Goal: Task Accomplishment & Management: Manage account settings

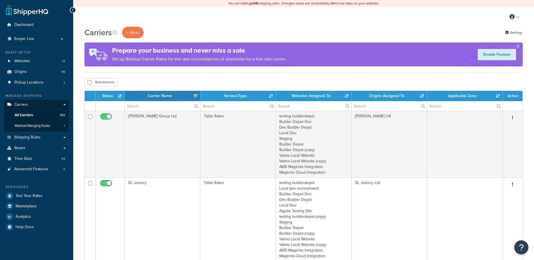
select select "15"
click at [138, 105] on input "text" at bounding box center [162, 106] width 75 height 10
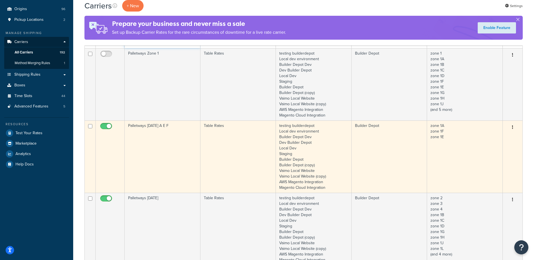
scroll to position [56, 0]
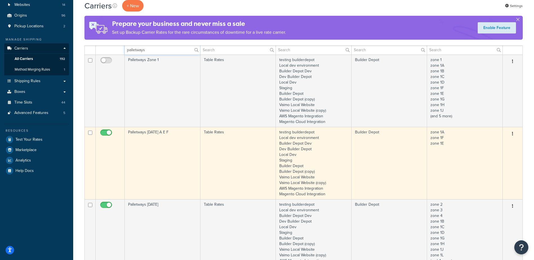
type input "palletways"
click at [106, 132] on input "checkbox" at bounding box center [106, 134] width 15 height 7
checkbox input "false"
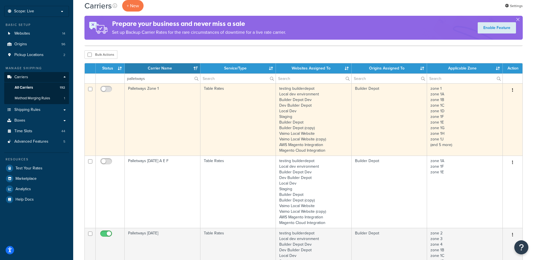
scroll to position [0, 0]
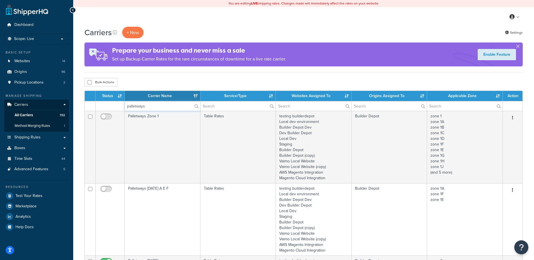
drag, startPoint x: 123, startPoint y: 104, endPoint x: 93, endPoint y: 97, distance: 30.8
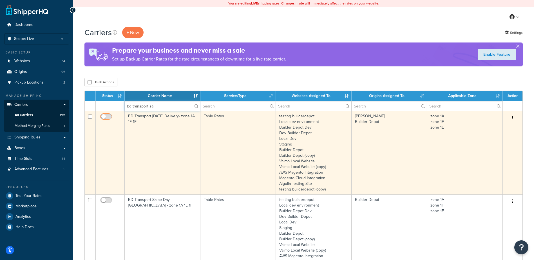
type input "bd transport sa"
click at [106, 115] on input "checkbox" at bounding box center [106, 118] width 15 height 7
checkbox input "true"
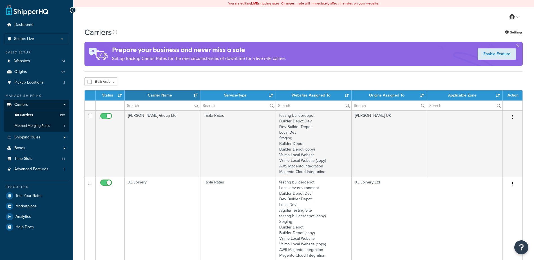
select select "15"
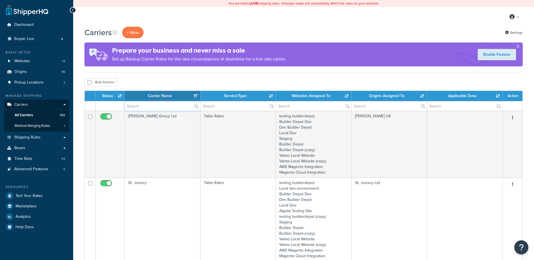
click at [137, 107] on input "text" at bounding box center [162, 106] width 75 height 10
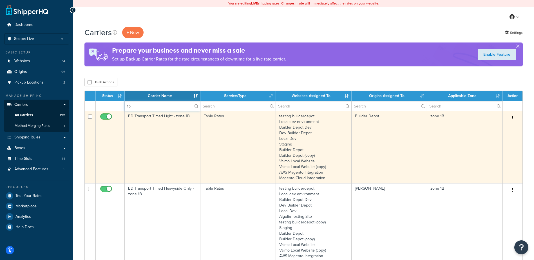
type input "1b"
click at [173, 149] on td "BD Transport Timed Light - zone 1B" at bounding box center [163, 147] width 76 height 72
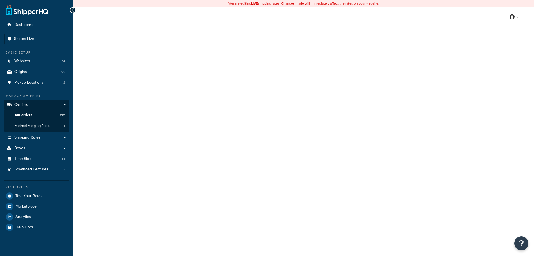
select select "25"
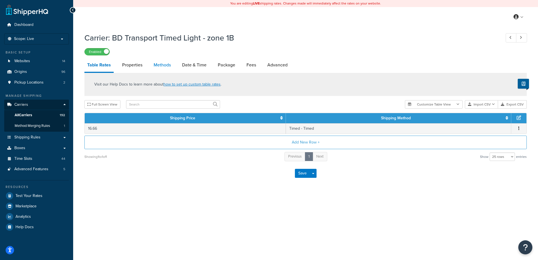
click at [161, 63] on link "Methods" at bounding box center [162, 65] width 23 height 14
select select "25"
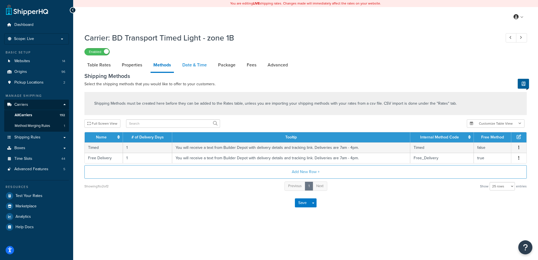
click at [193, 63] on link "Date & Time" at bounding box center [195, 65] width 30 height 14
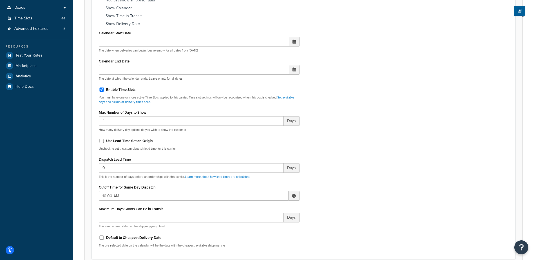
scroll to position [141, 0]
click at [296, 196] on span at bounding box center [294, 196] width 4 height 4
click at [253, 225] on span "▼" at bounding box center [252, 224] width 11 height 11
type input "9:00 AM"
click at [343, 187] on div "Include Delivery Date Information: No, just show shipping rates Show Calendar S…" at bounding box center [304, 119] width 418 height 265
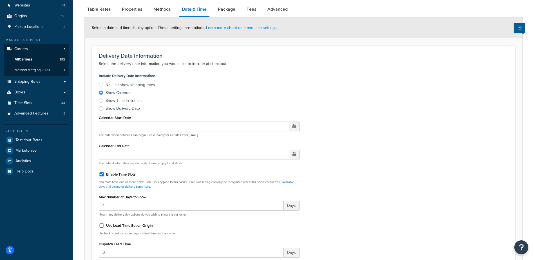
scroll to position [0, 0]
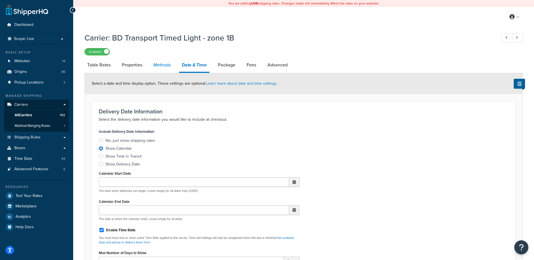
click at [162, 62] on link "Methods" at bounding box center [162, 65] width 23 height 14
select select "25"
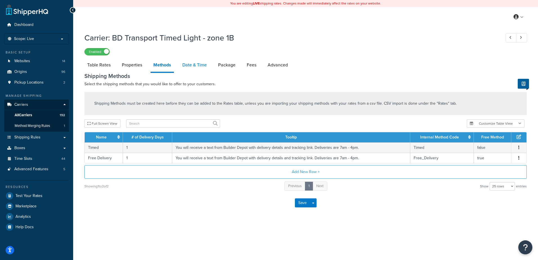
click at [189, 64] on link "Date & Time" at bounding box center [195, 65] width 30 height 14
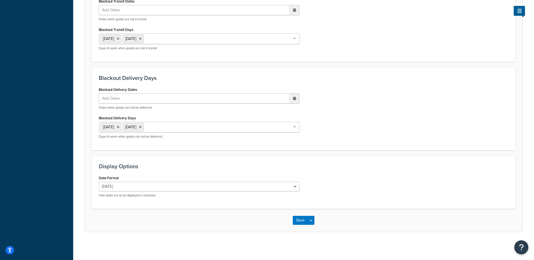
scroll to position [426, 0]
click at [302, 222] on button "Save" at bounding box center [300, 220] width 15 height 9
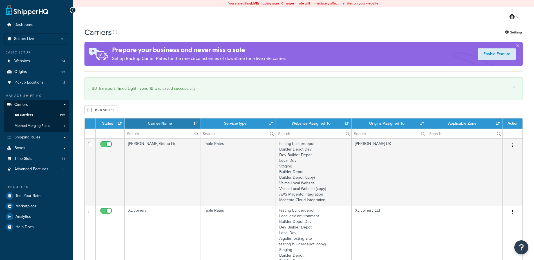
select select "15"
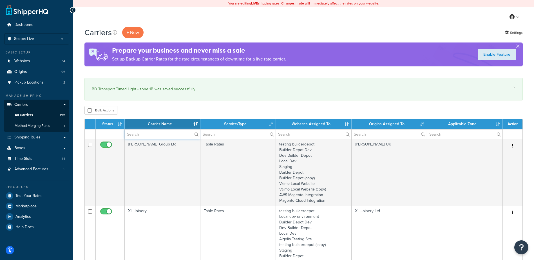
click at [147, 136] on input "text" at bounding box center [162, 134] width 75 height 10
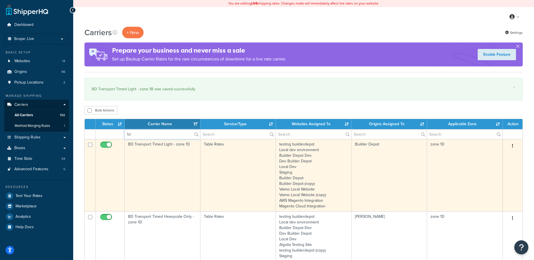
type input "1d"
click at [160, 175] on td "BD Transport Timed Light - zone 1D" at bounding box center [163, 175] width 76 height 72
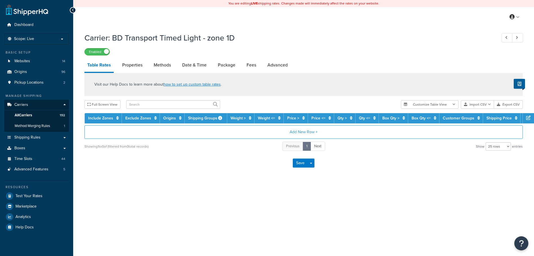
select select "25"
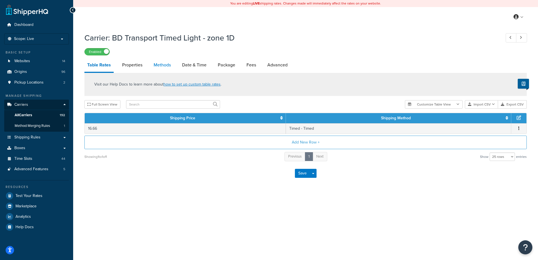
click at [169, 70] on link "Methods" at bounding box center [162, 65] width 23 height 14
select select "25"
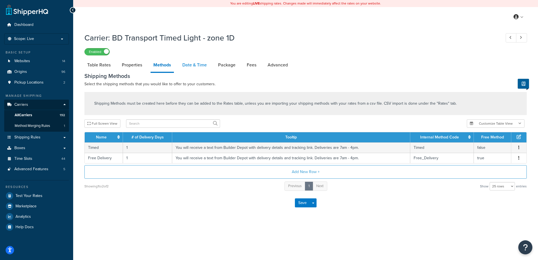
click at [190, 66] on link "Date & Time" at bounding box center [195, 65] width 30 height 14
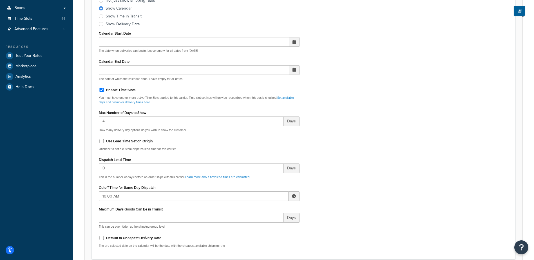
scroll to position [141, 0]
click at [294, 198] on span at bounding box center [293, 196] width 11 height 10
click at [254, 228] on span "▼" at bounding box center [252, 224] width 11 height 11
type input "9:00 AM"
click at [335, 190] on div "Include Delivery Date Information: No, just show shipping rates Show Calendar S…" at bounding box center [304, 119] width 418 height 265
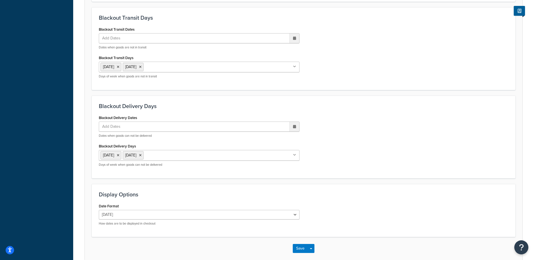
scroll to position [398, 0]
click at [297, 247] on button "Save" at bounding box center [300, 248] width 15 height 9
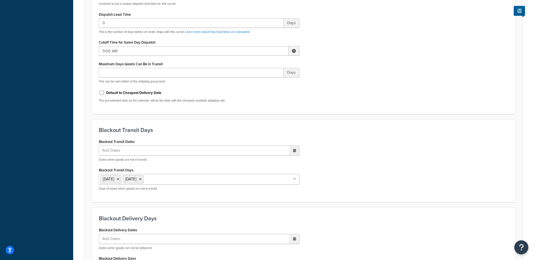
scroll to position [0, 0]
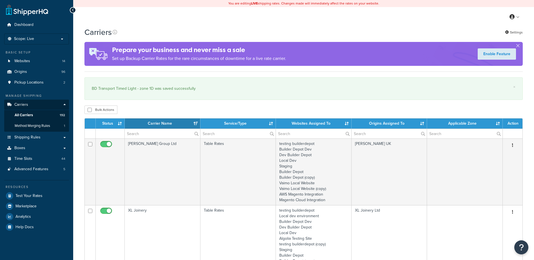
select select "15"
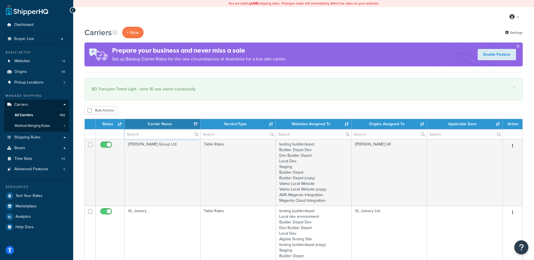
click at [147, 136] on input "text" at bounding box center [162, 134] width 75 height 10
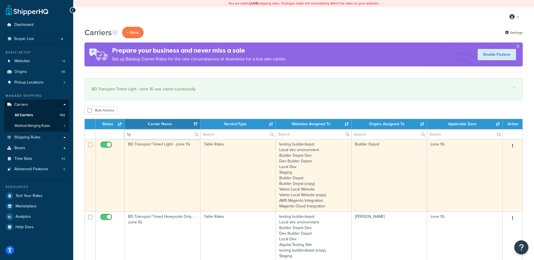
type input "1g"
click at [173, 167] on td "BD Transport Timed Light - zone 1G" at bounding box center [163, 175] width 76 height 72
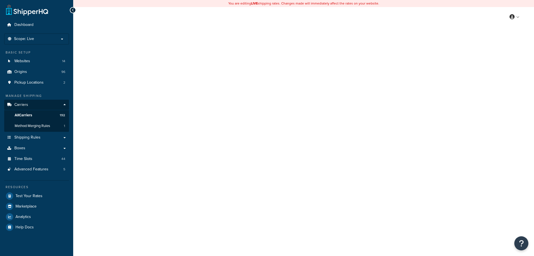
select select "25"
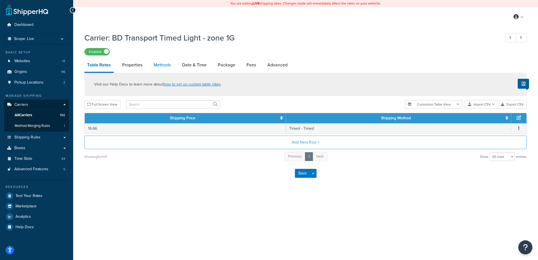
click at [162, 63] on link "Methods" at bounding box center [162, 65] width 23 height 14
select select "25"
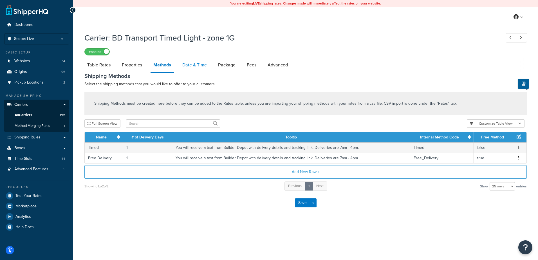
click at [197, 62] on link "Date & Time" at bounding box center [195, 65] width 30 height 14
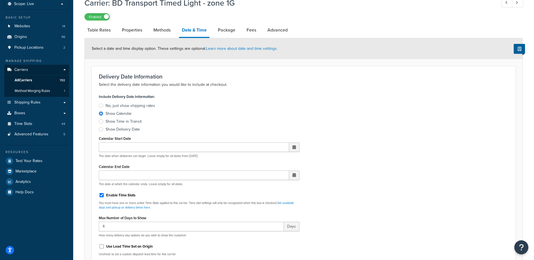
scroll to position [141, 0]
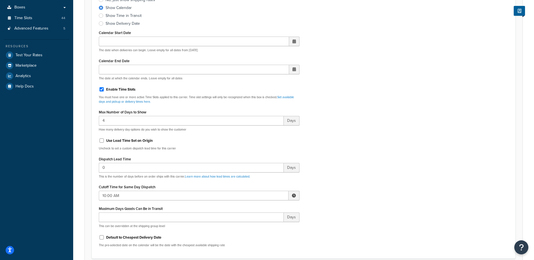
click at [293, 194] on span at bounding box center [294, 196] width 4 height 4
click at [253, 224] on span "▼" at bounding box center [252, 224] width 11 height 11
type input "9:00 AM"
click at [348, 187] on div "Include Delivery Date Information: No, just show shipping rates Show Calendar S…" at bounding box center [304, 119] width 418 height 265
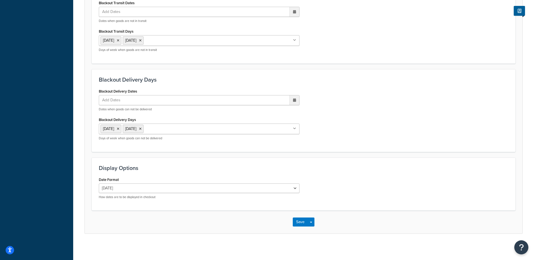
scroll to position [426, 0]
click at [299, 219] on button "Save" at bounding box center [300, 220] width 15 height 9
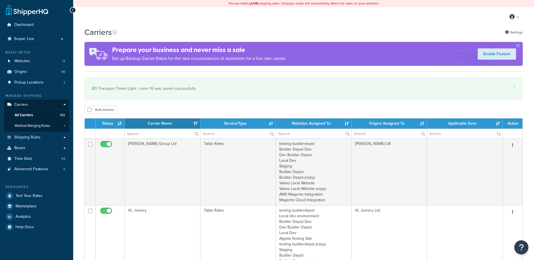
select select "15"
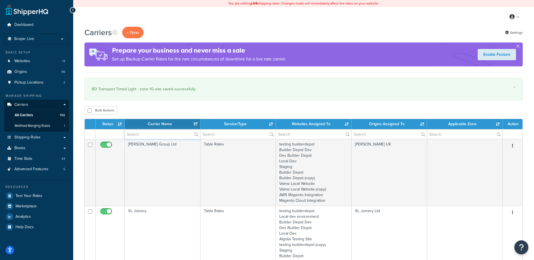
click at [165, 132] on input "text" at bounding box center [162, 134] width 75 height 10
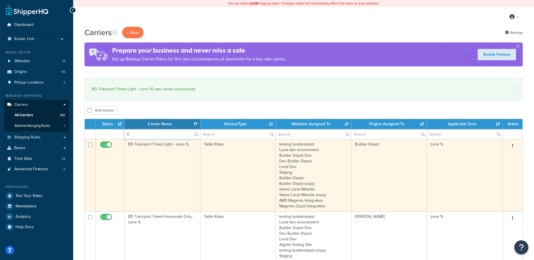
type input "1l"
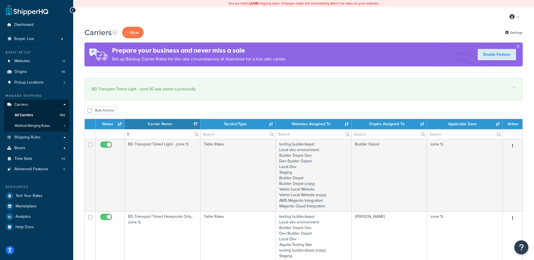
click at [167, 175] on td "BD Transport Timed Light - zone 1L" at bounding box center [163, 175] width 76 height 72
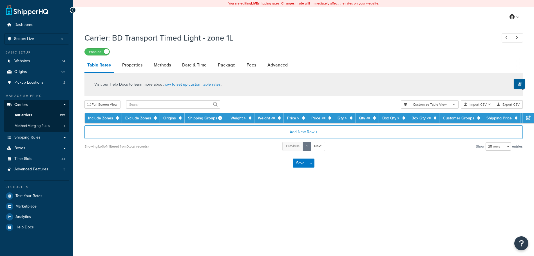
select select "25"
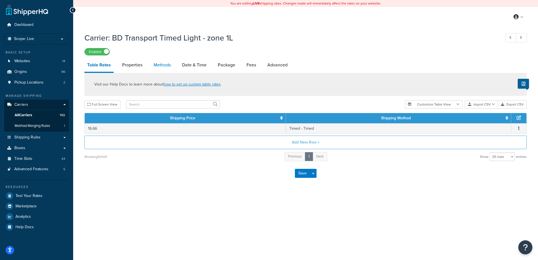
click at [170, 63] on link "Methods" at bounding box center [162, 65] width 23 height 14
select select "25"
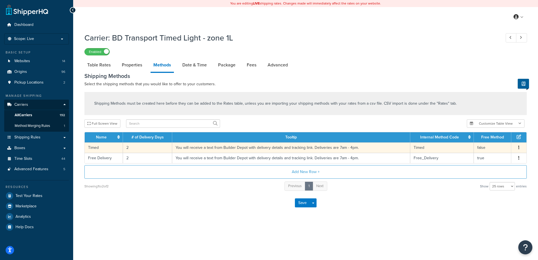
click at [131, 148] on td "2" at bounding box center [147, 147] width 49 height 10
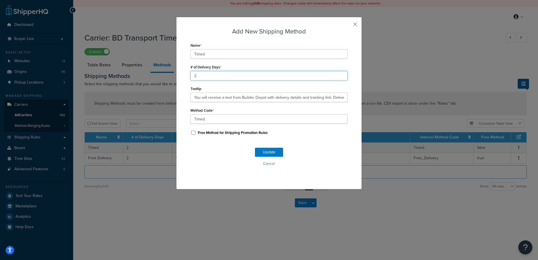
drag, startPoint x: 209, startPoint y: 76, endPoint x: 171, endPoint y: 70, distance: 38.1
click at [171, 70] on div "Add New Shipping Method Name Timed # of Delivery Days 2 Tooltip You will receiv…" at bounding box center [269, 130] width 538 height 260
type input "1"
click at [270, 151] on button "Update" at bounding box center [269, 152] width 28 height 9
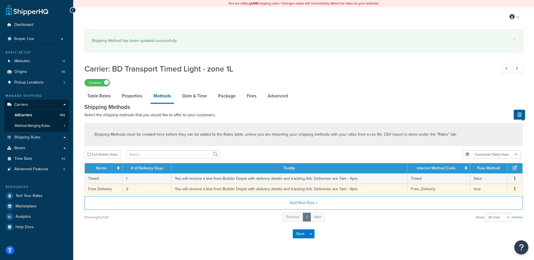
click at [130, 192] on td "2" at bounding box center [147, 189] width 49 height 10
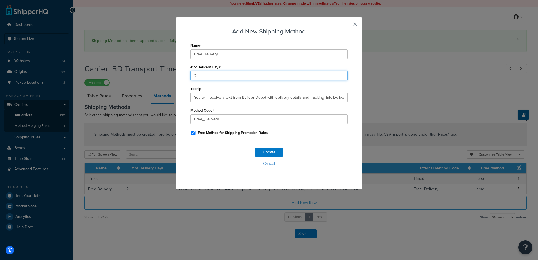
drag, startPoint x: 195, startPoint y: 75, endPoint x: 181, endPoint y: 73, distance: 13.6
click at [182, 73] on div "Add New Shipping Method Name Free Delivery # of Delivery Days 2 Tooltip You wil…" at bounding box center [269, 103] width 186 height 173
type input "1"
click at [269, 151] on button "Update" at bounding box center [269, 152] width 28 height 9
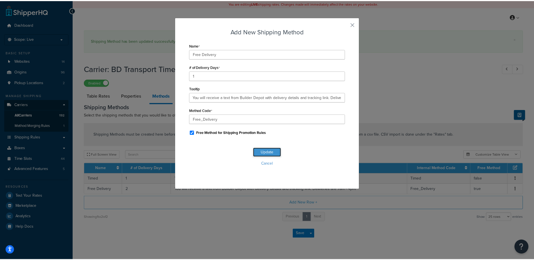
scroll to position [0, 0]
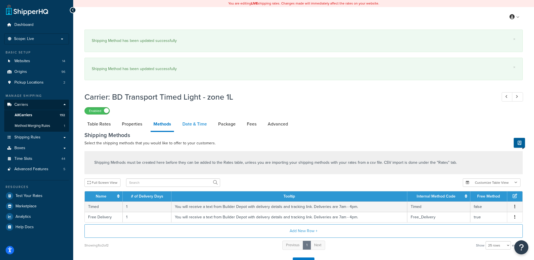
click at [198, 120] on link "Date & Time" at bounding box center [195, 124] width 30 height 14
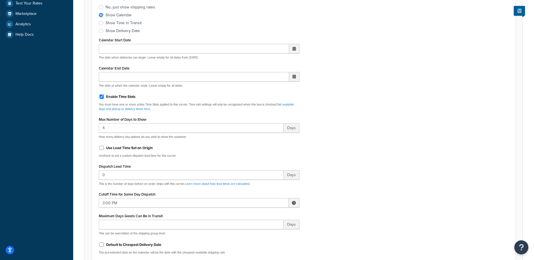
scroll to position [225, 0]
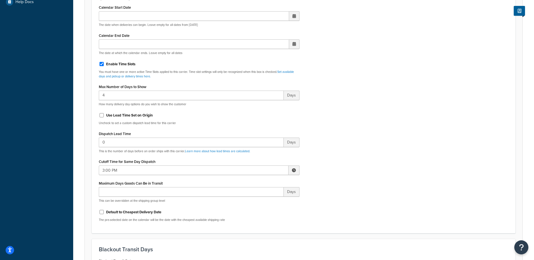
click at [291, 167] on span at bounding box center [293, 170] width 11 height 10
click at [251, 202] on span "▼" at bounding box center [252, 199] width 11 height 11
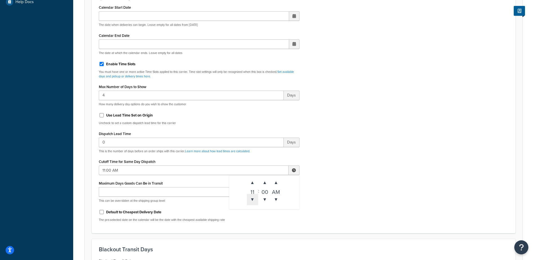
click at [251, 202] on span "▼" at bounding box center [252, 199] width 11 height 11
type input "9:00 AM"
click at [342, 163] on div "Include Delivery Date Information: No, just show shipping rates Show Calendar S…" at bounding box center [304, 93] width 418 height 265
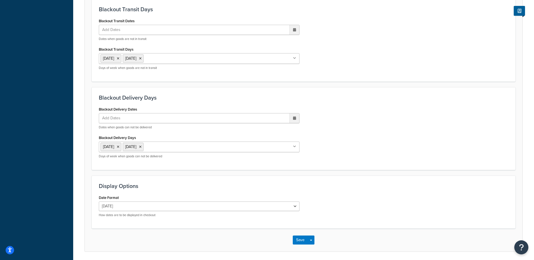
scroll to position [478, 0]
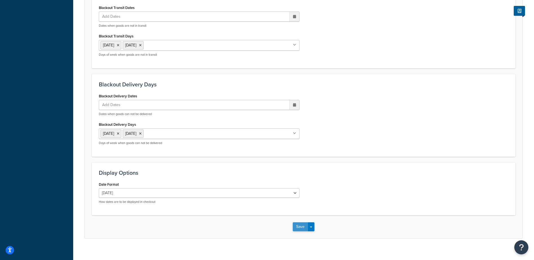
click at [302, 226] on button "Save" at bounding box center [300, 226] width 15 height 9
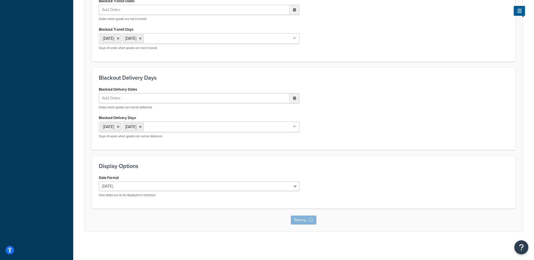
scroll to position [0, 0]
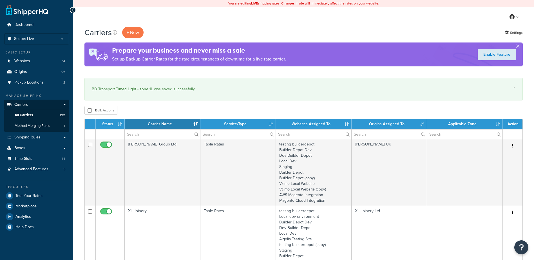
select select "15"
click at [155, 135] on input "text" at bounding box center [162, 134] width 75 height 10
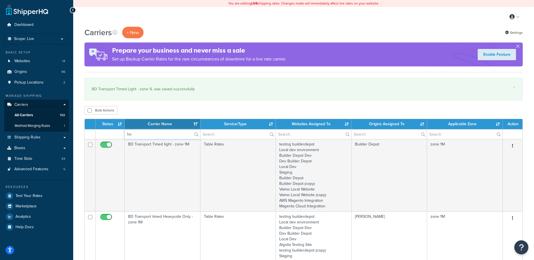
type input "1m"
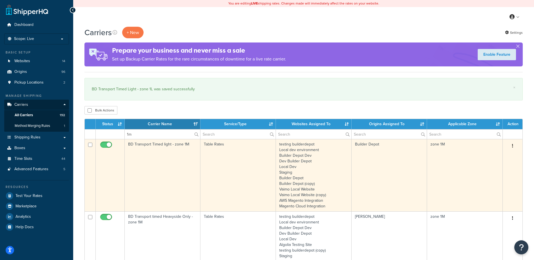
click at [164, 167] on td "BD Transport Timed light - zone 1M" at bounding box center [163, 175] width 76 height 72
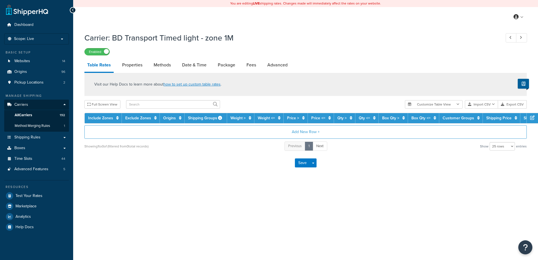
select select "25"
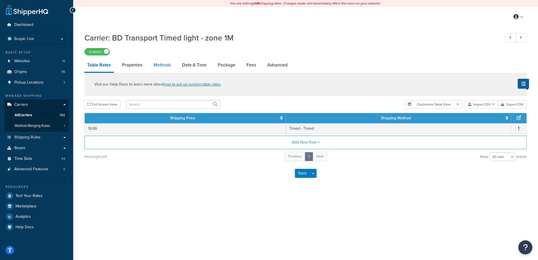
drag, startPoint x: 0, startPoint y: 0, endPoint x: 159, endPoint y: 64, distance: 171.8
click at [159, 64] on link "Methods" at bounding box center [162, 65] width 23 height 14
select select "25"
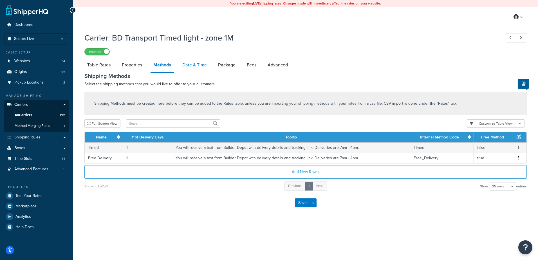
click at [192, 68] on link "Date & Time" at bounding box center [195, 65] width 30 height 14
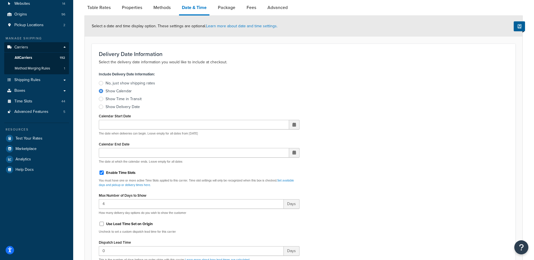
scroll to position [141, 0]
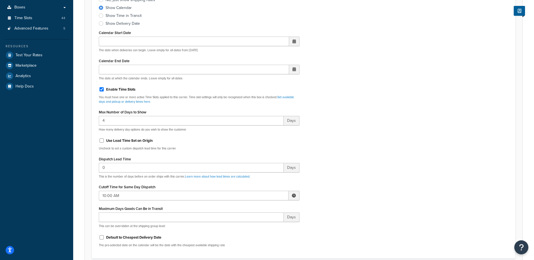
click at [293, 198] on span at bounding box center [293, 196] width 11 height 10
click at [254, 228] on span "▼" at bounding box center [252, 224] width 11 height 11
type input "9:00 AM"
drag, startPoint x: 365, startPoint y: 203, endPoint x: 359, endPoint y: 201, distance: 7.0
click at [365, 203] on div "Include Delivery Date Information: No, just show shipping rates Show Calendar S…" at bounding box center [304, 119] width 418 height 265
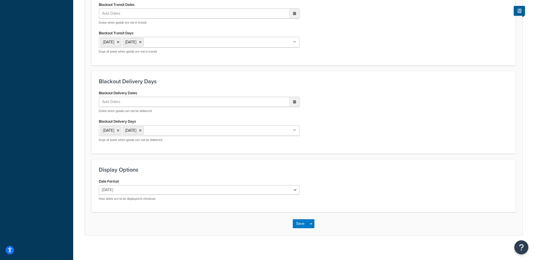
scroll to position [426, 0]
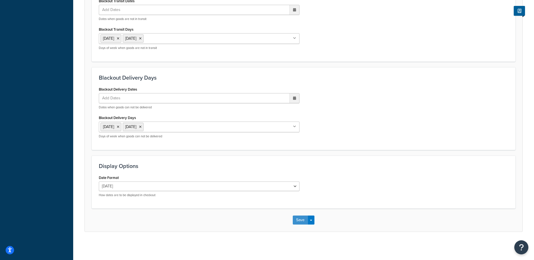
click at [297, 222] on button "Save" at bounding box center [300, 220] width 15 height 9
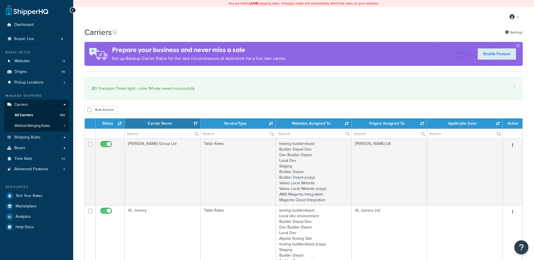
select select "15"
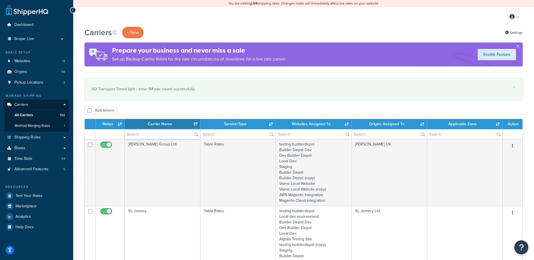
click at [138, 134] on input "text" at bounding box center [162, 134] width 75 height 10
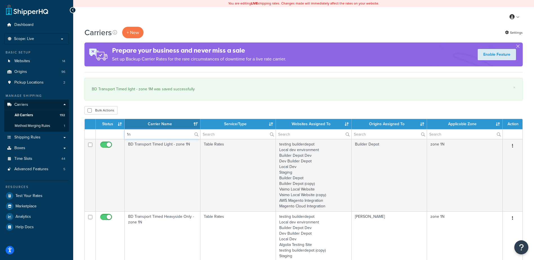
type input "1n"
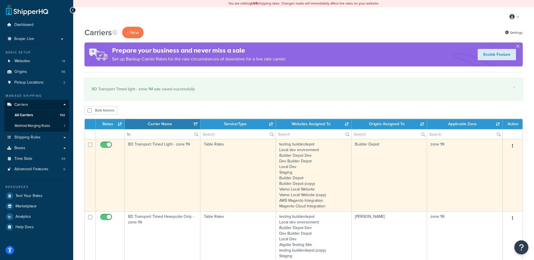
click at [158, 162] on td "BD Transport Timed Light - zone 1N" at bounding box center [163, 175] width 76 height 72
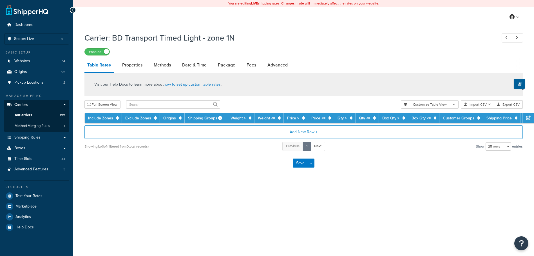
select select "25"
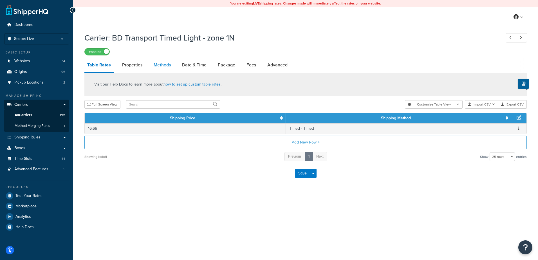
click at [159, 66] on link "Methods" at bounding box center [162, 65] width 23 height 14
select select "25"
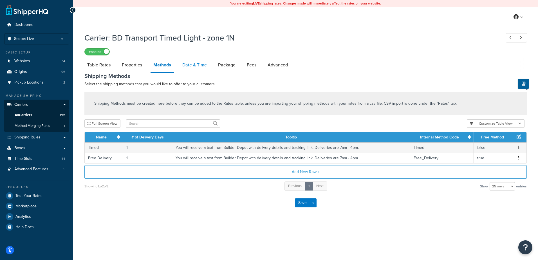
click at [193, 66] on link "Date & Time" at bounding box center [195, 65] width 30 height 14
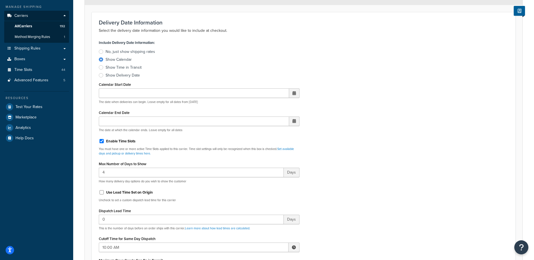
scroll to position [197, 0]
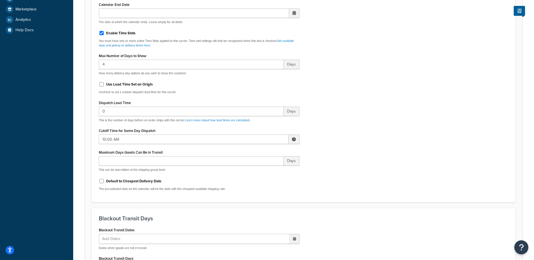
drag, startPoint x: 294, startPoint y: 139, endPoint x: 281, endPoint y: 143, distance: 13.1
click at [294, 140] on span at bounding box center [294, 139] width 4 height 4
click at [250, 167] on span "▼" at bounding box center [252, 168] width 11 height 11
type input "9:00 AM"
click at [360, 186] on div "Include Delivery Date Information: No, just show shipping rates Show Calendar S…" at bounding box center [304, 62] width 418 height 265
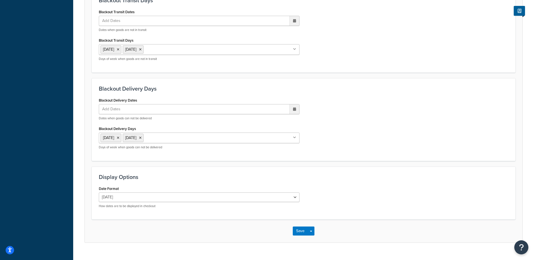
scroll to position [426, 0]
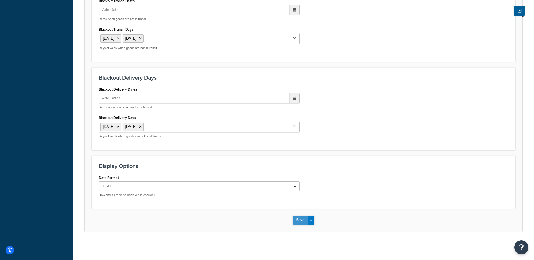
click at [303, 219] on button "Save" at bounding box center [300, 220] width 15 height 9
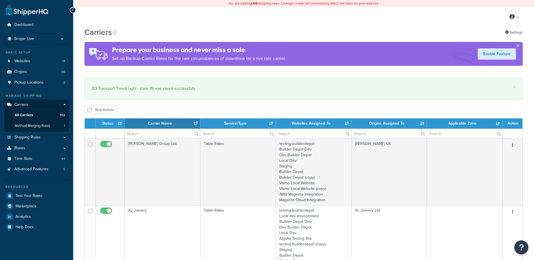
select select "15"
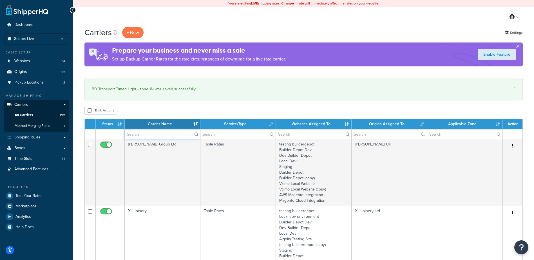
click at [136, 133] on input "text" at bounding box center [162, 134] width 75 height 10
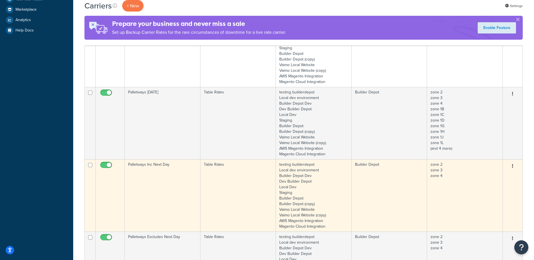
scroll to position [197, 0]
type input "pallet"
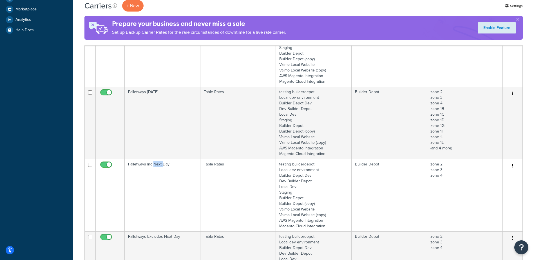
click at [160, 178] on td "Palletways Inc Next Day" at bounding box center [163, 195] width 76 height 72
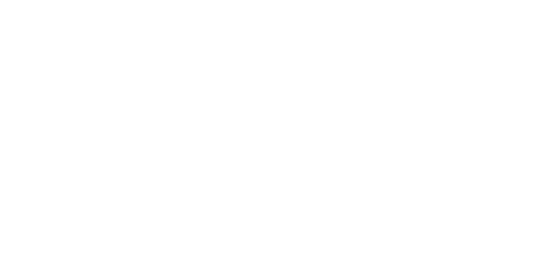
select select "25"
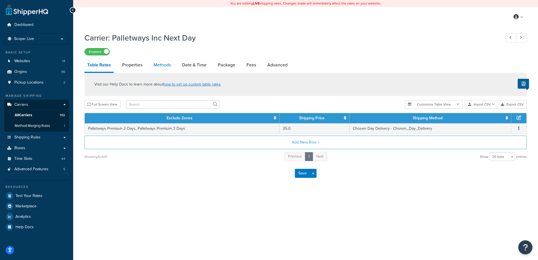
click at [161, 61] on link "Methods" at bounding box center [162, 65] width 23 height 14
select select "25"
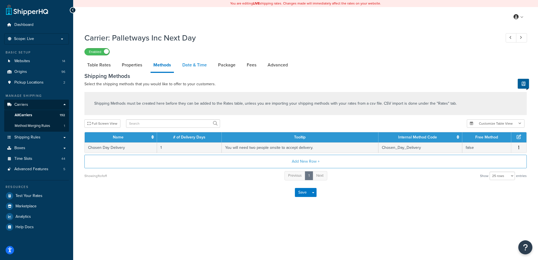
click at [186, 62] on link "Date & Time" at bounding box center [195, 65] width 30 height 14
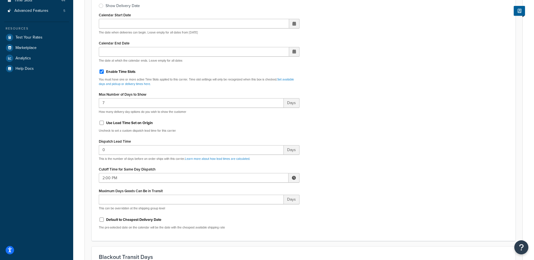
scroll to position [169, 0]
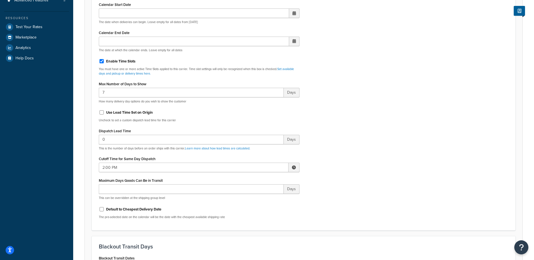
click at [293, 167] on span at bounding box center [294, 167] width 4 height 4
click at [253, 196] on span "▼" at bounding box center [252, 196] width 11 height 11
click at [250, 198] on span "▼" at bounding box center [252, 196] width 11 height 11
type input "11:00 AM"
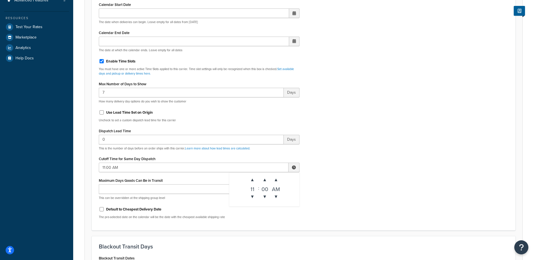
click at [384, 177] on div "Include Delivery Date Information: No, just show shipping rates Show Calendar S…" at bounding box center [304, 91] width 418 height 265
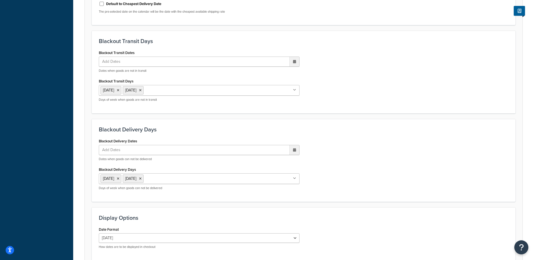
scroll to position [426, 0]
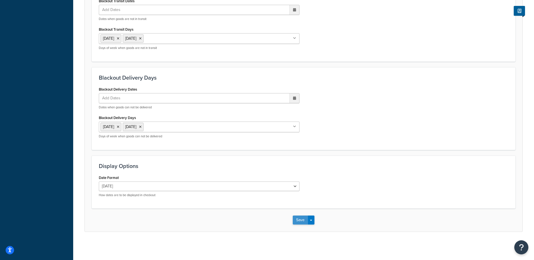
click at [301, 219] on button "Save" at bounding box center [300, 220] width 15 height 9
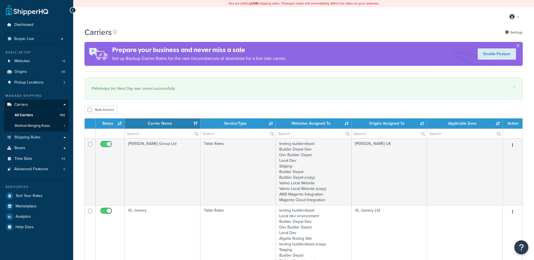
select select "15"
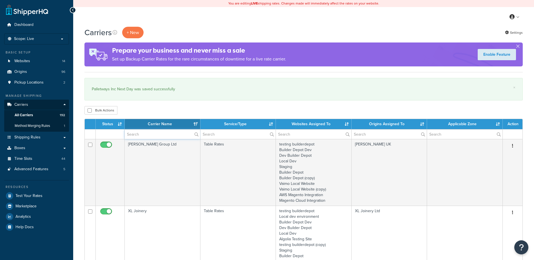
click at [153, 135] on input "text" at bounding box center [162, 134] width 75 height 10
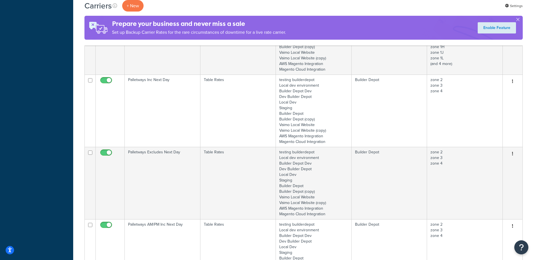
scroll to position [310, 0]
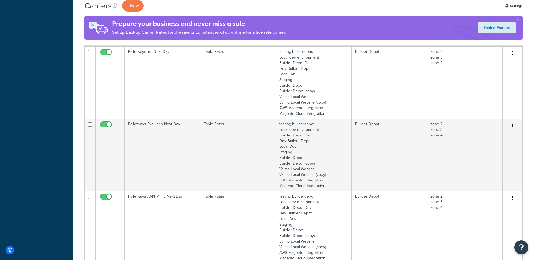
type input "palletways"
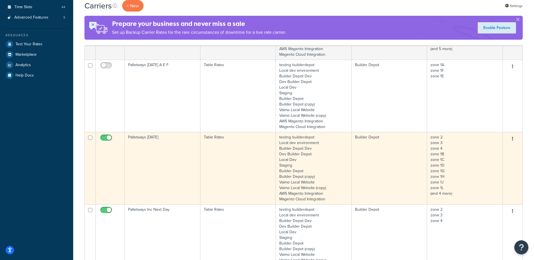
scroll to position [197, 0]
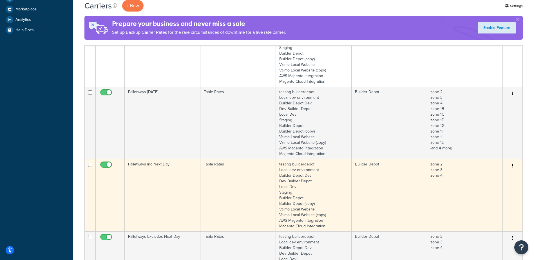
click at [167, 171] on td "Palletways Inc Next Day" at bounding box center [163, 195] width 76 height 72
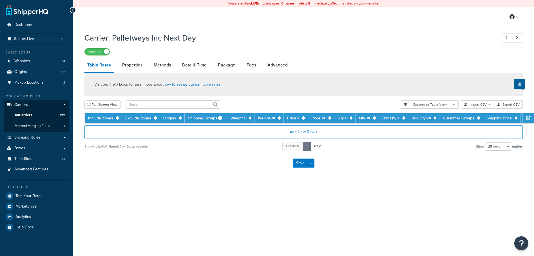
select select "25"
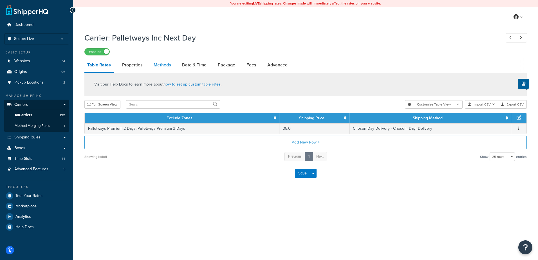
click at [155, 66] on link "Methods" at bounding box center [162, 65] width 23 height 14
select select "25"
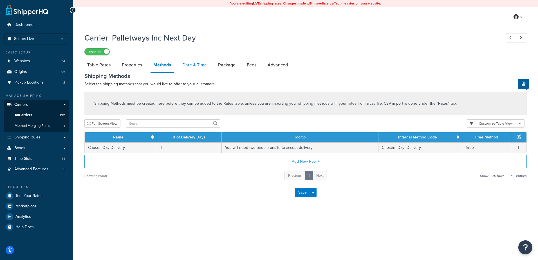
click at [191, 65] on link "Date & Time" at bounding box center [195, 65] width 30 height 14
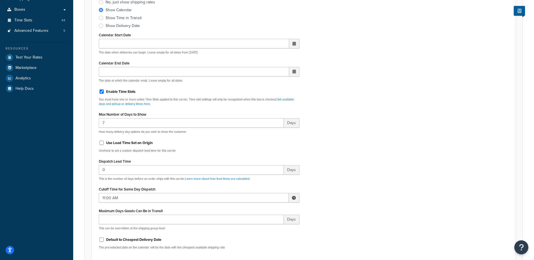
scroll to position [141, 0]
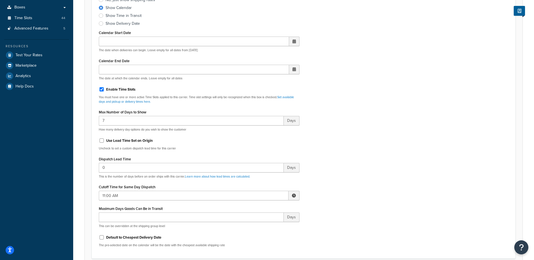
click at [295, 195] on span at bounding box center [294, 196] width 4 height 4
click at [254, 226] on span "▼" at bounding box center [252, 224] width 11 height 11
type input "10:00 AM"
drag, startPoint x: 367, startPoint y: 171, endPoint x: 359, endPoint y: 167, distance: 8.6
click at [367, 171] on div "Include Delivery Date Information: No, just show shipping rates Show Calendar S…" at bounding box center [304, 119] width 418 height 265
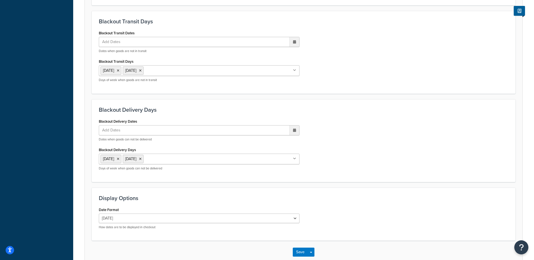
scroll to position [426, 0]
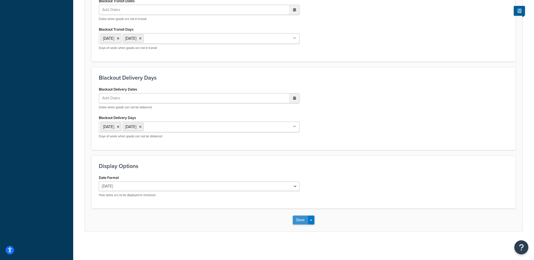
click at [298, 219] on button "Save" at bounding box center [300, 220] width 15 height 9
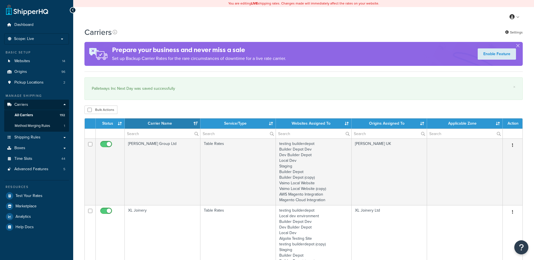
select select "15"
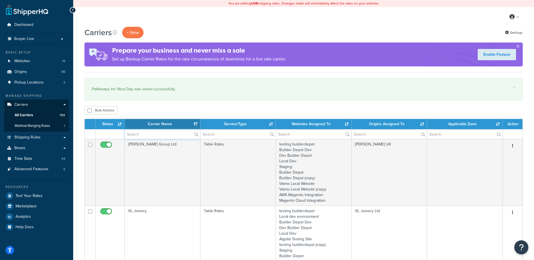
click at [141, 136] on input "text" at bounding box center [162, 134] width 75 height 10
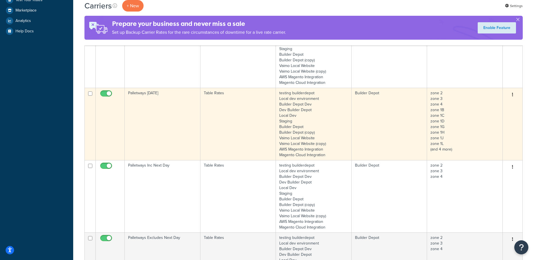
scroll to position [197, 0]
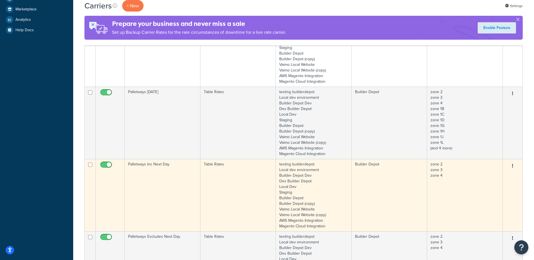
type input "palletways"
click at [159, 169] on td "Palletways Inc Next Day" at bounding box center [163, 195] width 76 height 72
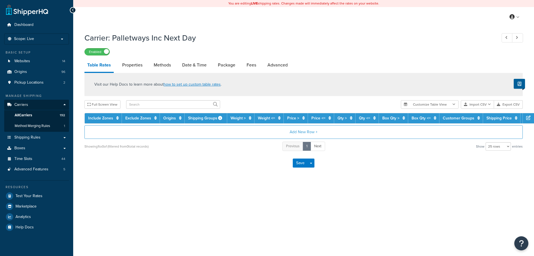
select select "25"
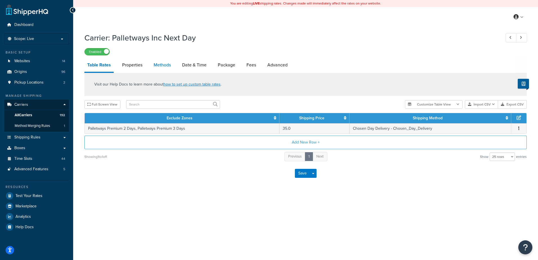
click at [163, 62] on link "Methods" at bounding box center [162, 65] width 23 height 14
select select "25"
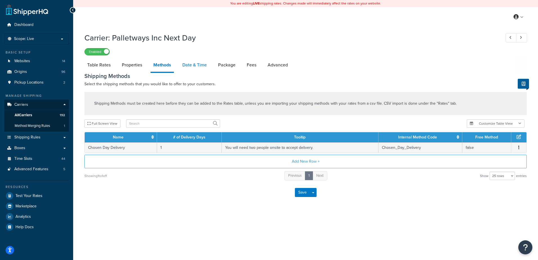
click at [191, 64] on link "Date & Time" at bounding box center [195, 65] width 30 height 14
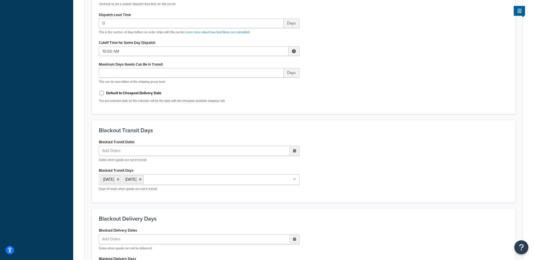
scroll to position [426, 0]
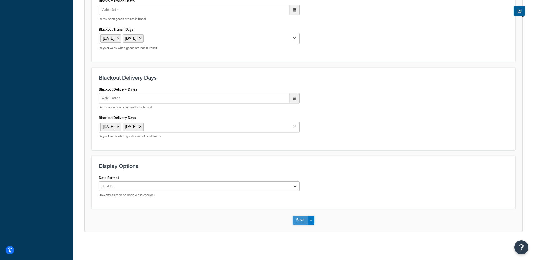
click at [298, 219] on button "Save" at bounding box center [300, 220] width 15 height 9
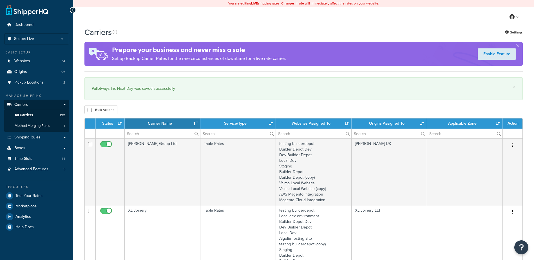
select select "15"
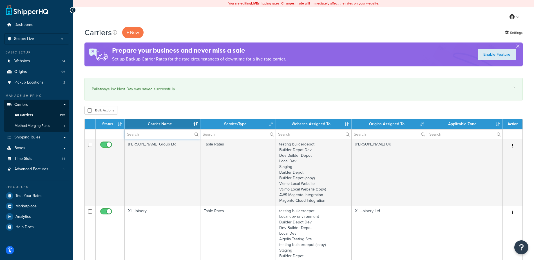
click at [150, 135] on input "text" at bounding box center [162, 134] width 75 height 10
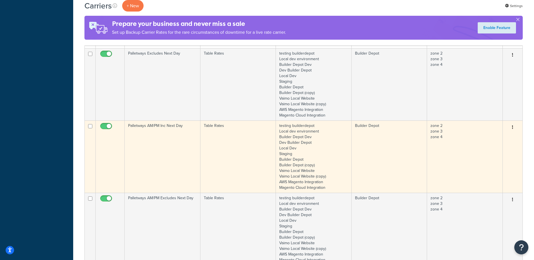
scroll to position [394, 0]
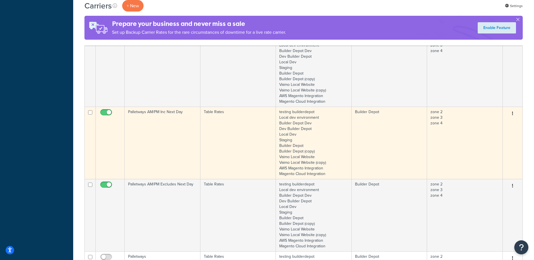
type input "palletways"
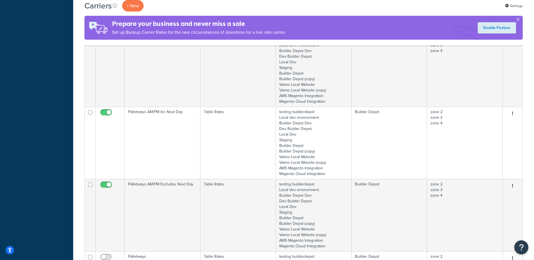
click at [175, 123] on td "Palletways AM/PM Inc Next Day" at bounding box center [163, 143] width 76 height 72
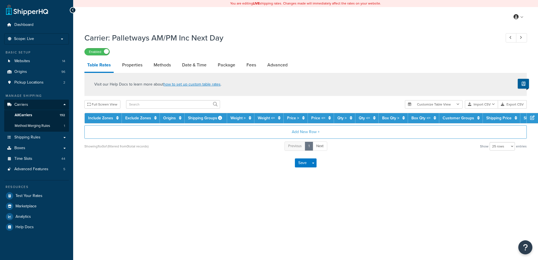
select select "25"
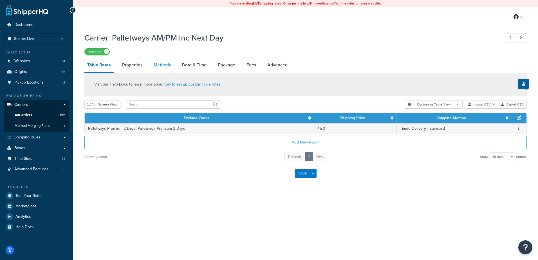
drag, startPoint x: 0, startPoint y: 0, endPoint x: 165, endPoint y: 65, distance: 177.4
click at [165, 65] on link "Methods" at bounding box center [162, 65] width 23 height 14
select select "25"
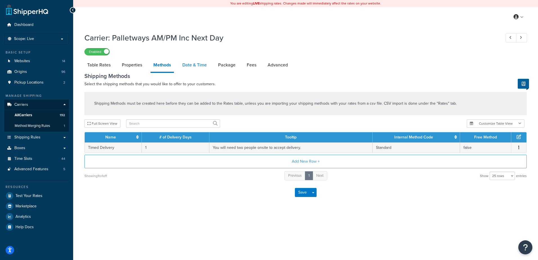
click at [189, 68] on link "Date & Time" at bounding box center [195, 65] width 30 height 14
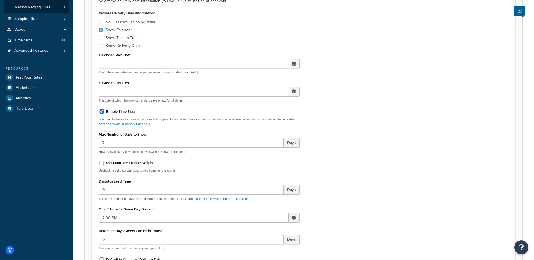
scroll to position [141, 0]
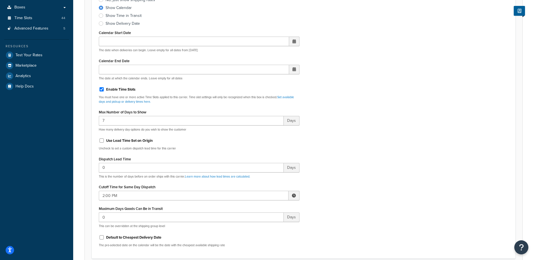
click at [297, 194] on span at bounding box center [293, 196] width 11 height 10
click at [253, 227] on span "▼" at bounding box center [252, 224] width 11 height 11
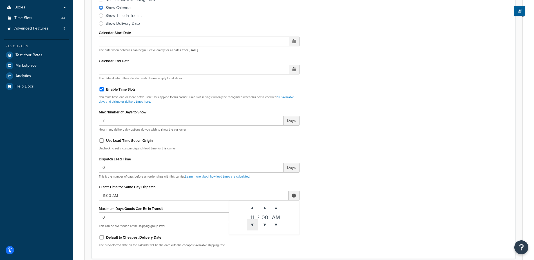
type input "10:00 AM"
click at [369, 189] on div "Include Delivery Date Information: No, just show shipping rates Show Calendar S…" at bounding box center [304, 119] width 418 height 265
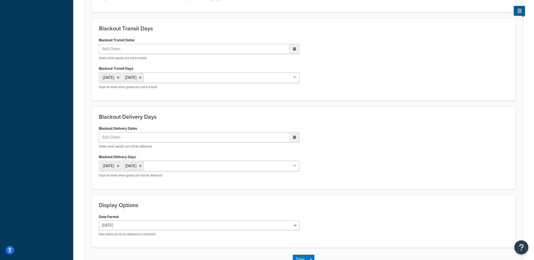
scroll to position [426, 0]
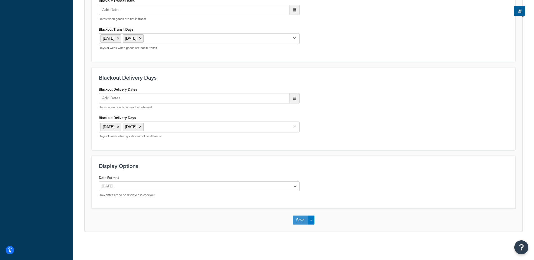
click at [299, 220] on button "Save" at bounding box center [300, 220] width 15 height 9
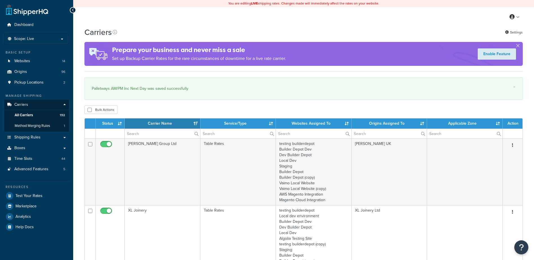
select select "15"
